Goal: Task Accomplishment & Management: Manage account settings

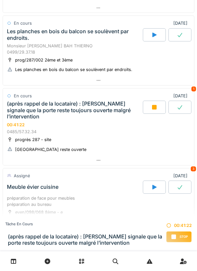
scroll to position [234, 0]
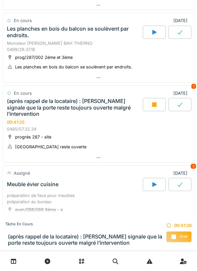
click at [101, 156] on icon at bounding box center [98, 158] width 5 height 4
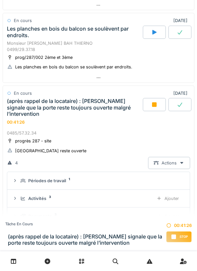
scroll to position [293, 0]
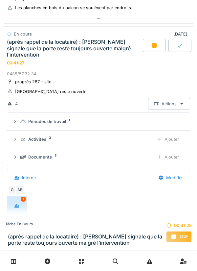
click at [174, 156] on div "Ajouter" at bounding box center [168, 157] width 34 height 12
click at [53, 157] on div "Documents 4" at bounding box center [84, 157] width 128 height 6
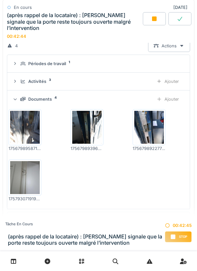
scroll to position [352, 0]
click at [27, 178] on img at bounding box center [25, 177] width 30 height 33
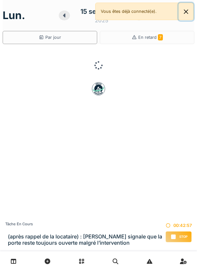
click at [189, 11] on button "Close" at bounding box center [186, 11] width 15 height 17
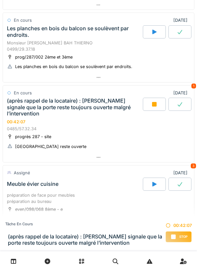
scroll to position [235, 0]
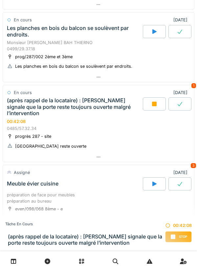
click at [102, 157] on div at bounding box center [98, 157] width 191 height 10
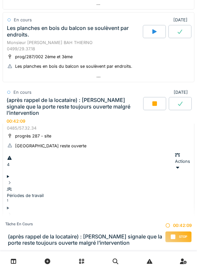
scroll to position [293, 0]
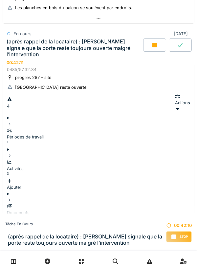
click at [173, 222] on div "Ajouter" at bounding box center [99, 228] width 184 height 13
click at [175, 222] on div "Ajouter" at bounding box center [99, 228] width 184 height 13
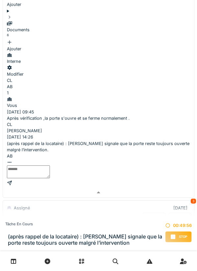
scroll to position [479, 0]
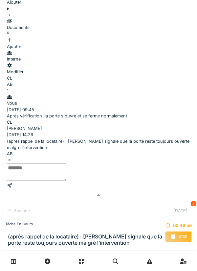
click at [66, 163] on textarea at bounding box center [37, 172] width 60 height 18
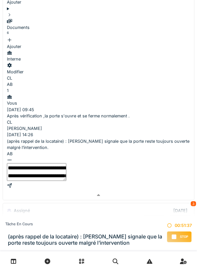
scroll to position [8, 0]
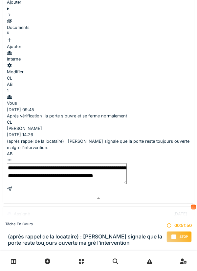
click at [117, 163] on textarea "**********" at bounding box center [67, 173] width 120 height 21
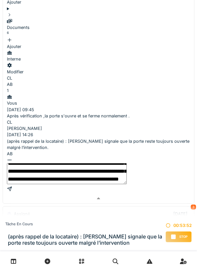
scroll to position [32, 0]
type textarea "**********"
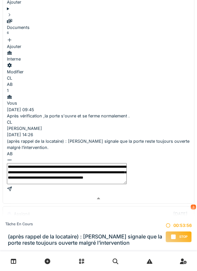
click at [176, 186] on div at bounding box center [99, 189] width 184 height 6
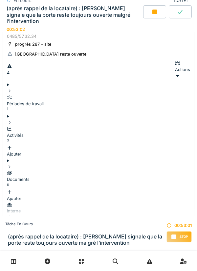
scroll to position [325, 0]
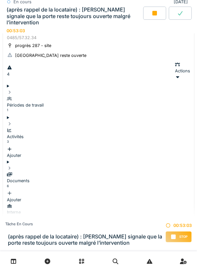
click at [169, 146] on div "Ajouter" at bounding box center [99, 152] width 184 height 13
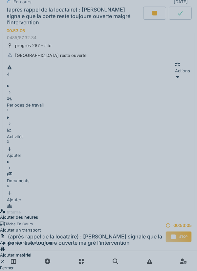
click at [55, 221] on div "Ajouter un transport" at bounding box center [27, 227] width 55 height 13
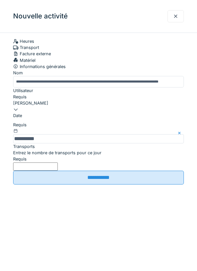
click at [45, 156] on label "Entrez le nombre de transports pour ce jour" at bounding box center [57, 153] width 89 height 6
click at [45, 171] on input "Entrez le nombre de transports pour ce jour" at bounding box center [35, 167] width 45 height 8
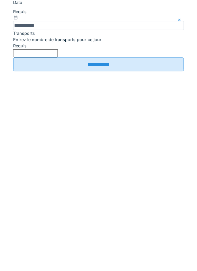
type input "*"
click at [101, 185] on input "**********" at bounding box center [98, 178] width 171 height 14
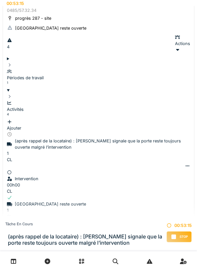
scroll to position [354, 0]
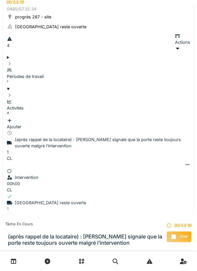
click at [178, 236] on div "Stop" at bounding box center [179, 236] width 25 height 11
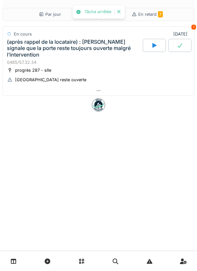
scroll to position [0, 0]
click at [102, 91] on div at bounding box center [98, 91] width 191 height 10
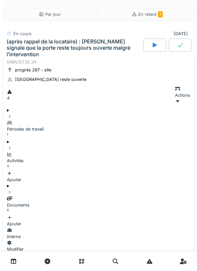
click at [173, 170] on div "Ajouter" at bounding box center [99, 176] width 184 height 13
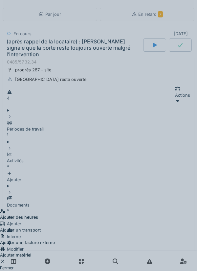
click at [115, 85] on div "Ajouter des heures Ajouter un transport Ajouter une facture externe Ajouter mat…" at bounding box center [98, 135] width 197 height 271
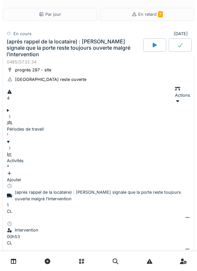
click at [179, 48] on div at bounding box center [180, 44] width 23 height 13
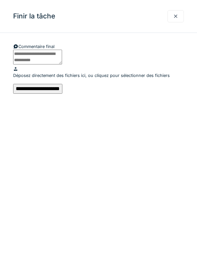
click at [63, 94] on input "**********" at bounding box center [37, 89] width 49 height 10
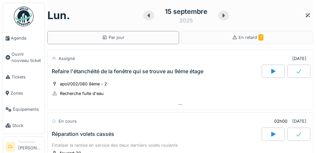
click at [22, 40] on span "Agenda" at bounding box center [26, 38] width 31 height 6
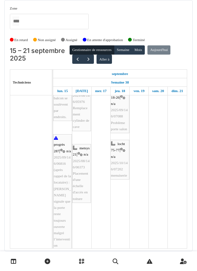
scroll to position [282, 0]
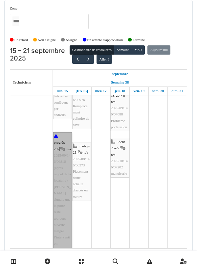
click at [63, 208] on link "progrès 287 | n/a 2025/09/146/06816 (après rappel de la locataire) : Mme ALICH …" at bounding box center [62, 189] width 19 height 115
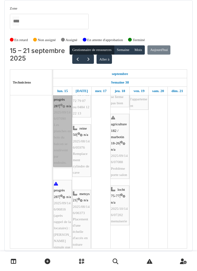
click at [61, 133] on link "progrès 287 | n/a 2025/09/146/07090 Les planches en bois du balcon se soulèvent…" at bounding box center [62, 128] width 19 height 78
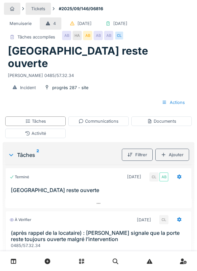
click at [40, 118] on div "Tâches" at bounding box center [35, 121] width 21 height 6
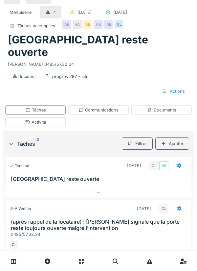
click at [178, 163] on div at bounding box center [179, 166] width 5 height 6
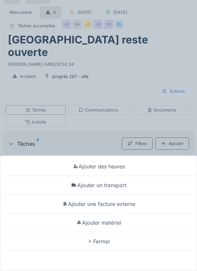
click at [96, 137] on div "Ajouter des heures Ajouter un transport Ajouter une facture externe Ajouter mat…" at bounding box center [98, 135] width 197 height 271
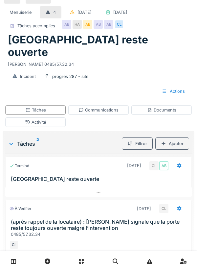
scroll to position [0, 0]
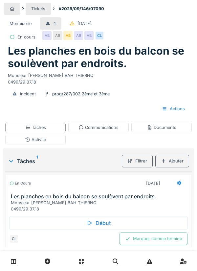
click at [46, 129] on div "Tâches" at bounding box center [35, 127] width 21 height 6
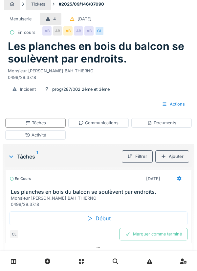
scroll to position [8, 0]
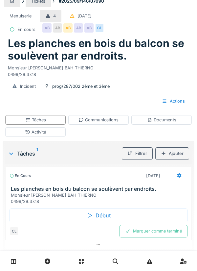
click at [101, 120] on div "Communications" at bounding box center [99, 120] width 40 height 6
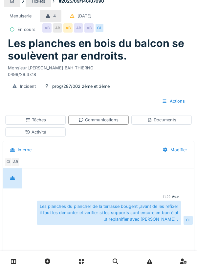
click at [45, 122] on div "Tâches" at bounding box center [35, 120] width 21 height 6
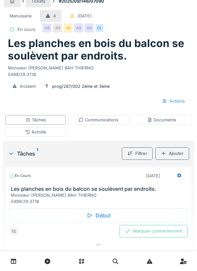
click at [160, 233] on div "Marquer comme terminé" at bounding box center [154, 231] width 68 height 12
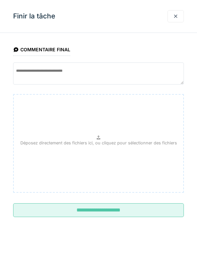
click at [103, 207] on input "**********" at bounding box center [98, 210] width 171 height 14
